Goal: Information Seeking & Learning: Learn about a topic

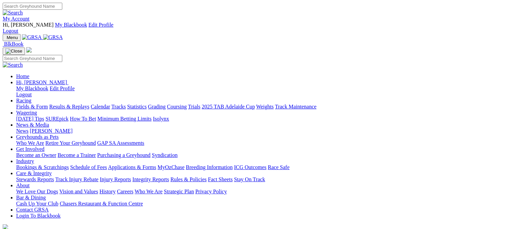
click at [110, 104] on link "Calendar" at bounding box center [101, 107] width 20 height 6
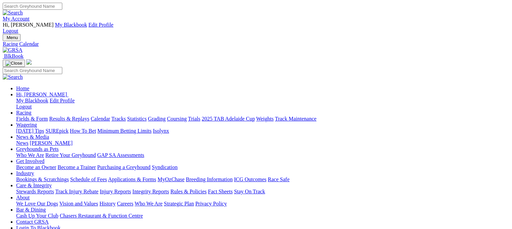
click at [28, 116] on link "Fields & Form" at bounding box center [32, 119] width 32 height 6
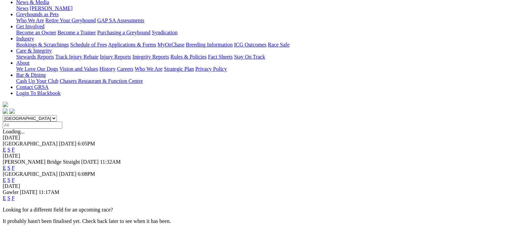
click at [15, 165] on link "F" at bounding box center [13, 168] width 3 height 6
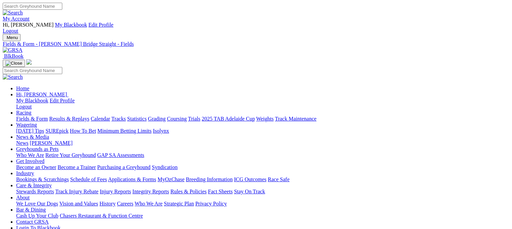
click at [26, 116] on link "Fields & Form" at bounding box center [32, 119] width 32 height 6
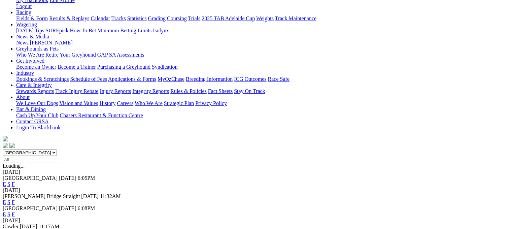
scroll to position [101, 0]
click at [15, 199] on link "F" at bounding box center [13, 202] width 3 height 6
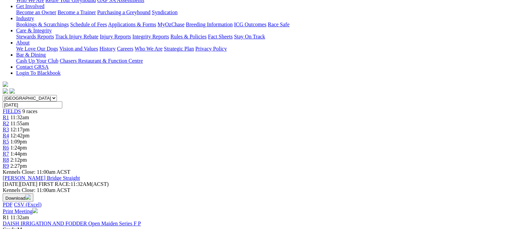
scroll to position [168, 0]
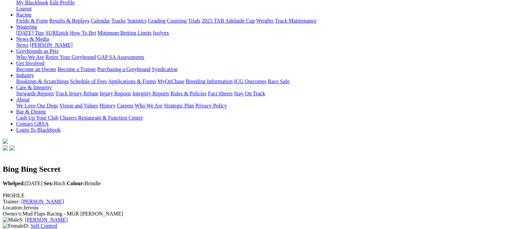
scroll to position [135, 0]
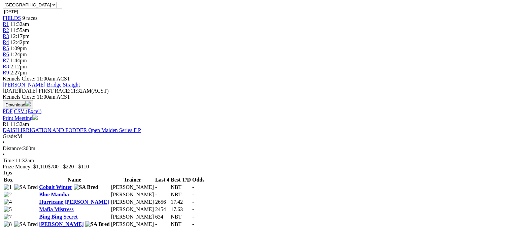
scroll to position [337, 0]
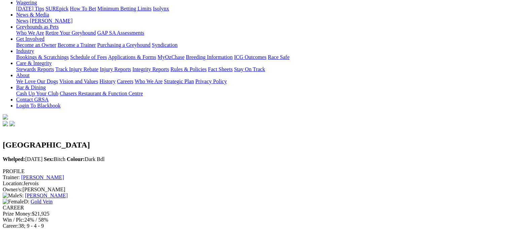
scroll to position [34, 0]
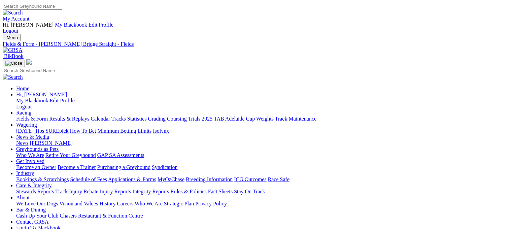
click at [31, 110] on link "Racing" at bounding box center [23, 113] width 15 height 6
click at [23, 47] on link at bounding box center [13, 50] width 20 height 6
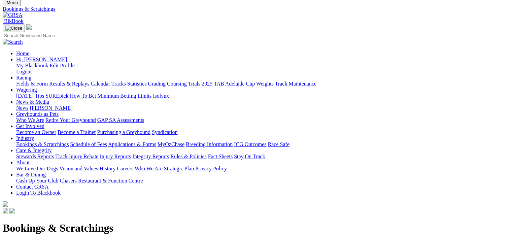
scroll to position [101, 0]
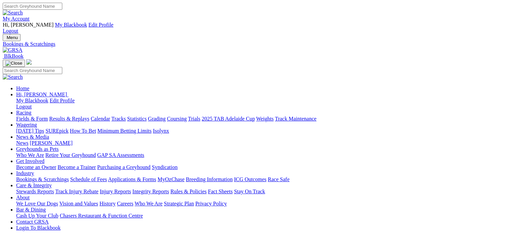
click at [31, 110] on link "Racing" at bounding box center [23, 113] width 15 height 6
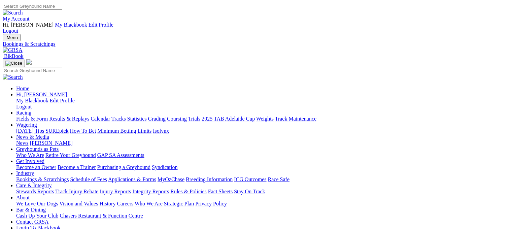
click at [28, 116] on link "Fields & Form" at bounding box center [32, 119] width 32 height 6
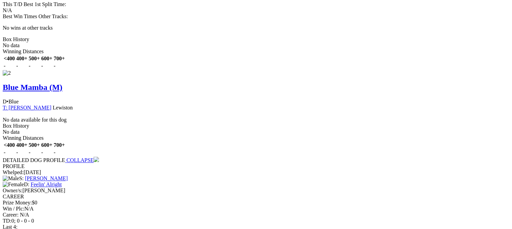
scroll to position [674, 0]
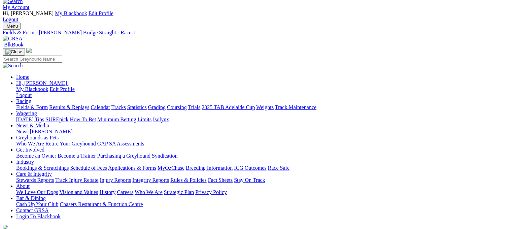
scroll to position [0, 0]
